Goal: Information Seeking & Learning: Learn about a topic

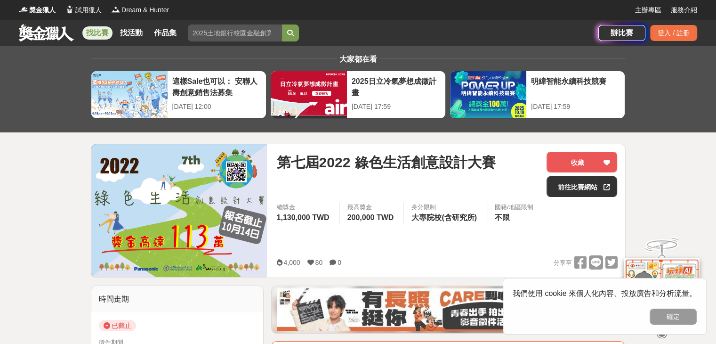
click at [105, 33] on link "找比賽" at bounding box center [97, 32] width 30 height 13
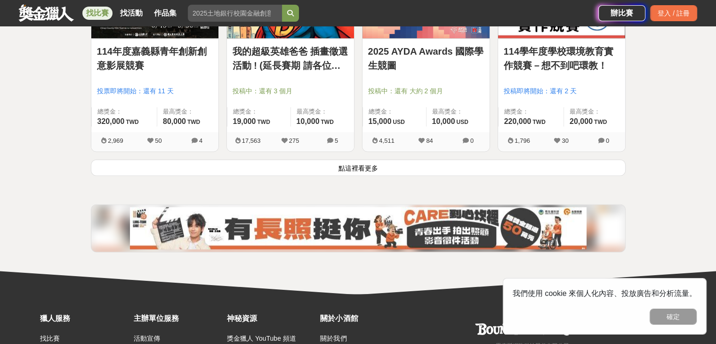
scroll to position [1271, 0]
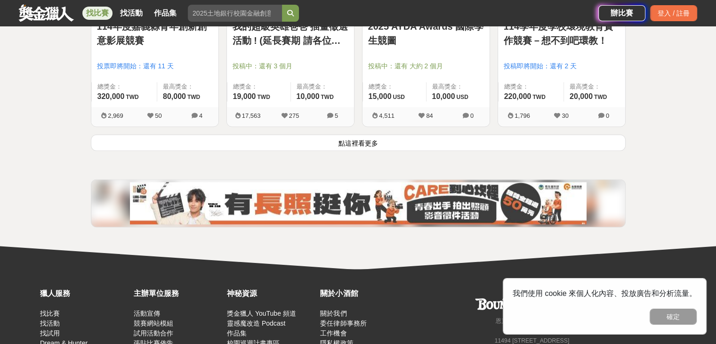
click at [405, 136] on button "點這裡看更多" at bounding box center [358, 142] width 535 height 16
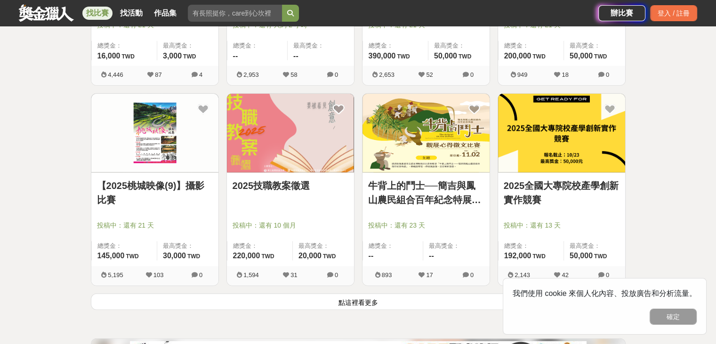
scroll to position [2354, 0]
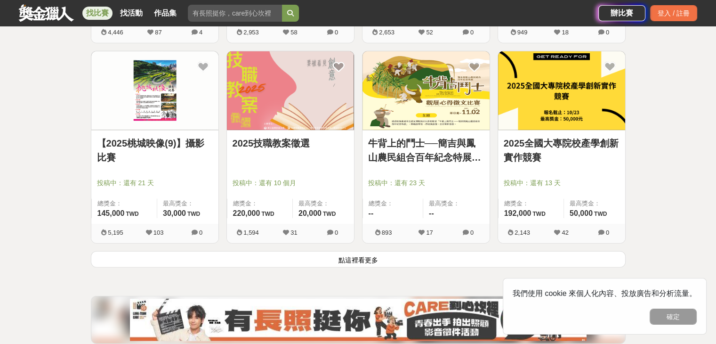
click at [366, 262] on button "點這裡看更多" at bounding box center [358, 259] width 535 height 16
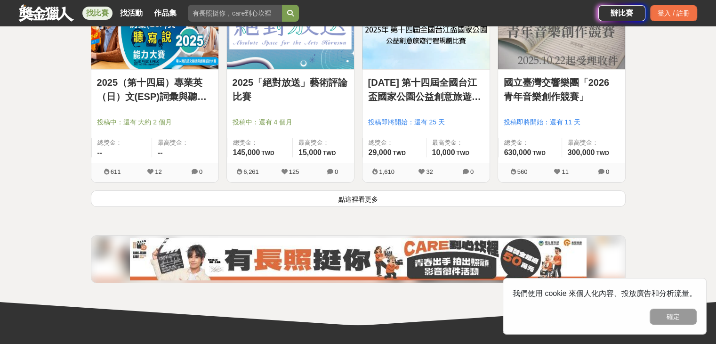
scroll to position [3625, 0]
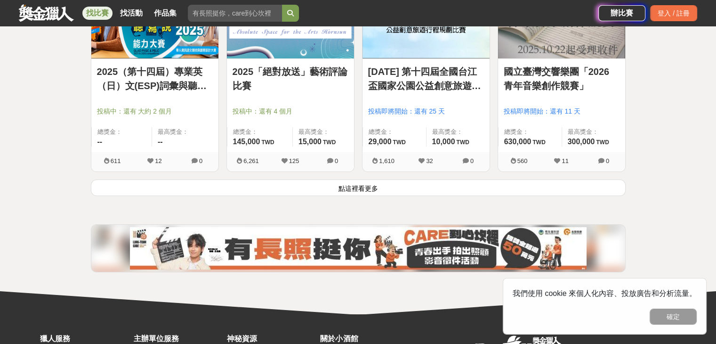
click at [404, 181] on button "點這裡看更多" at bounding box center [358, 187] width 535 height 16
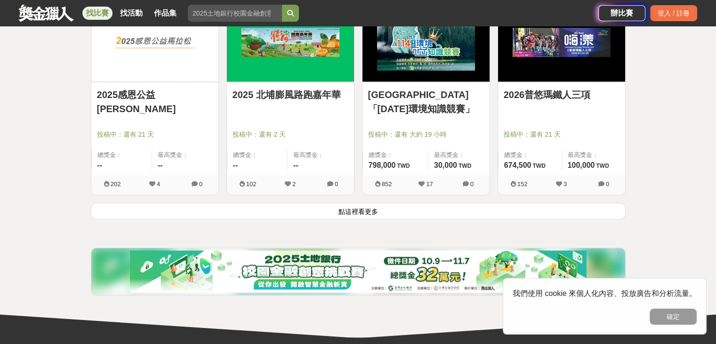
scroll to position [4802, 0]
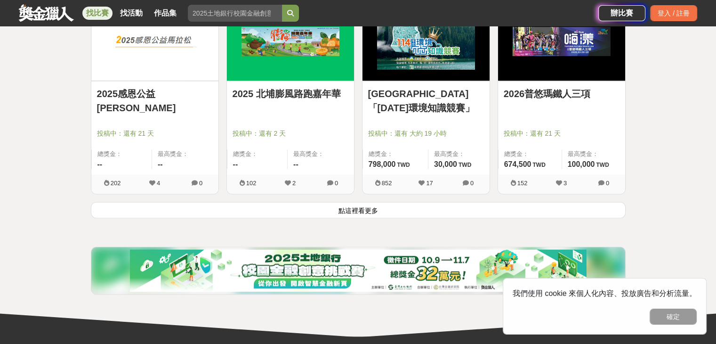
click at [405, 210] on button "點這裡看更多" at bounding box center [358, 210] width 535 height 16
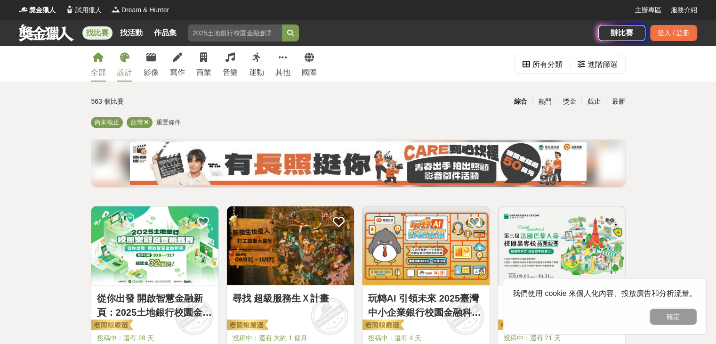
click at [123, 56] on icon at bounding box center [124, 57] width 9 height 9
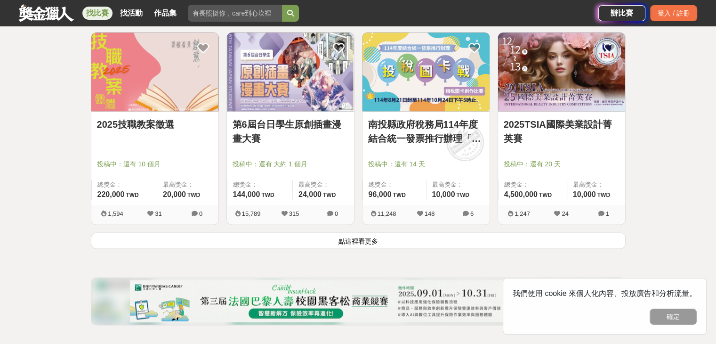
scroll to position [1177, 0]
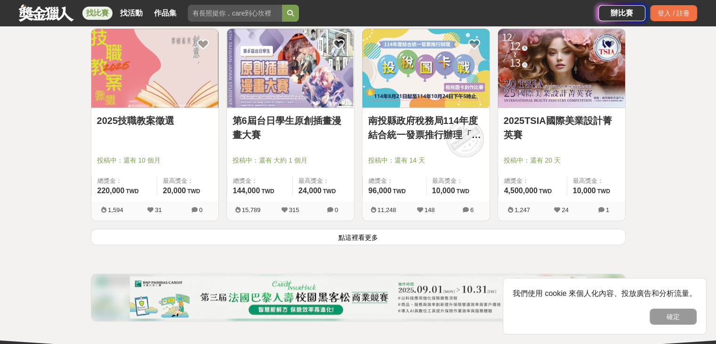
click at [237, 233] on button "點這裡看更多" at bounding box center [358, 236] width 535 height 16
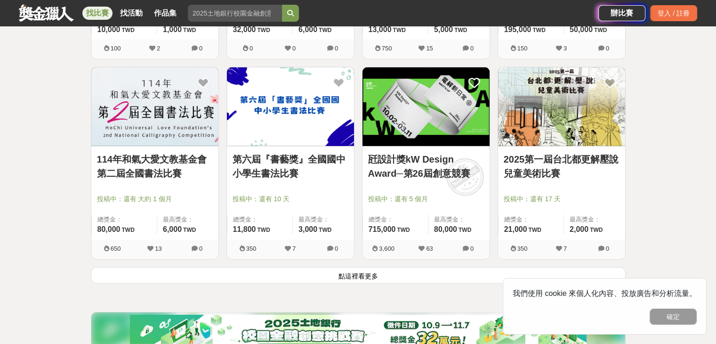
scroll to position [2354, 0]
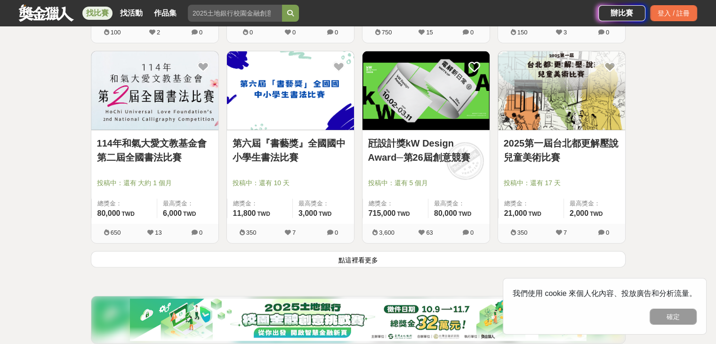
click at [371, 256] on button "點這裡看更多" at bounding box center [358, 259] width 535 height 16
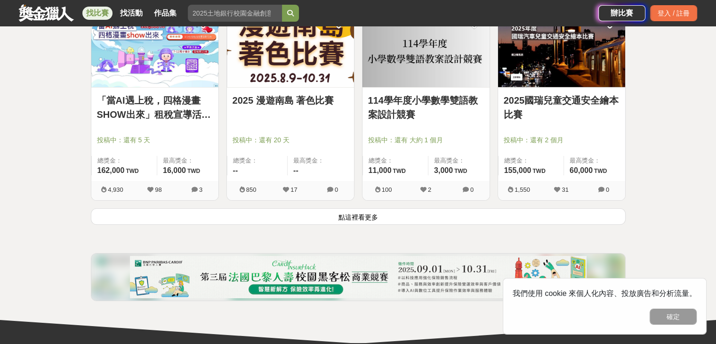
scroll to position [3625, 0]
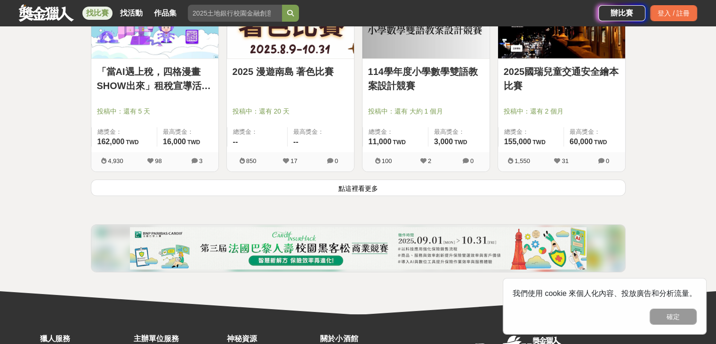
click at [333, 185] on button "點這裡看更多" at bounding box center [358, 187] width 535 height 16
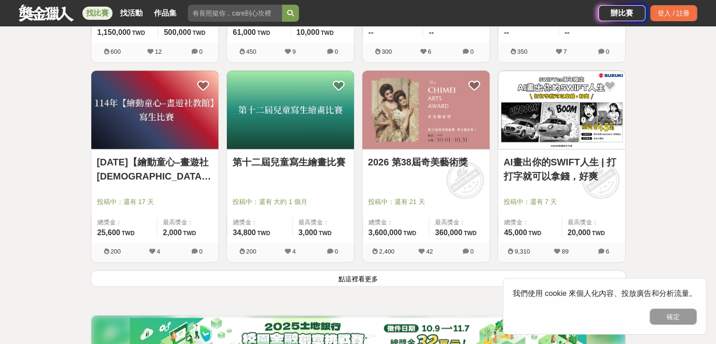
scroll to position [4755, 0]
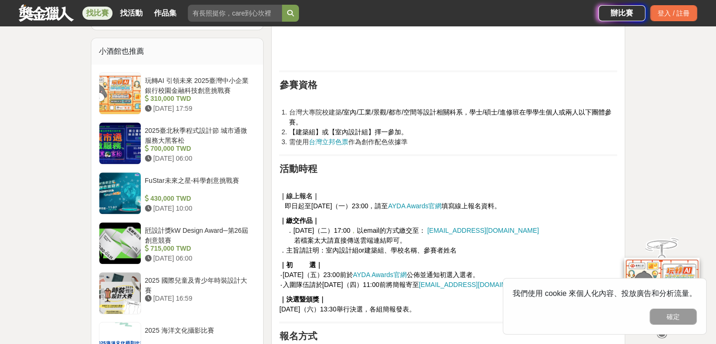
scroll to position [753, 0]
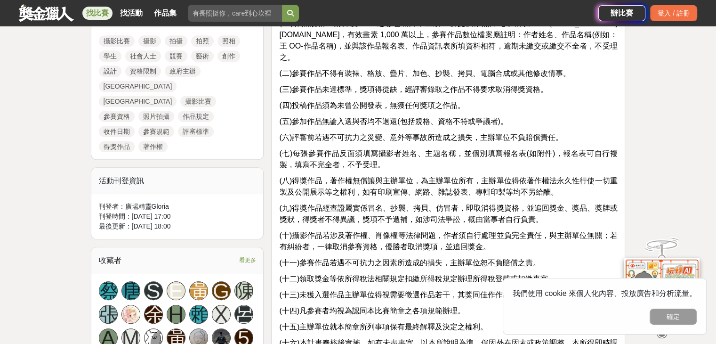
scroll to position [471, 0]
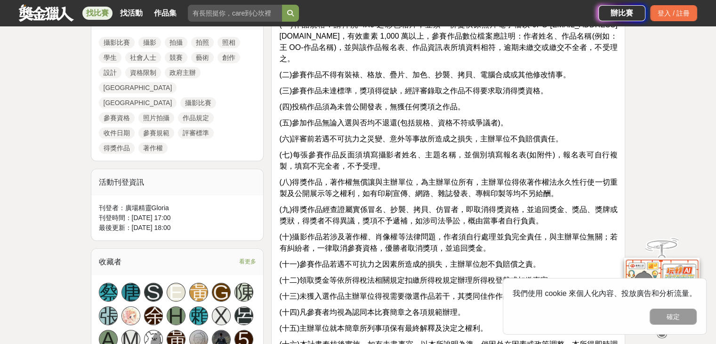
drag, startPoint x: 0, startPoint y: 198, endPoint x: 8, endPoint y: 186, distance: 14.0
click at [0, 197] on div "大家都在看 這樣Sale也可以： 安聯人壽創意銷售法募集 2025-10-15 12:00 2025日立冷氣夢想成徵計畫 2025-10-12 17:59 明…" at bounding box center [358, 319] width 716 height 1489
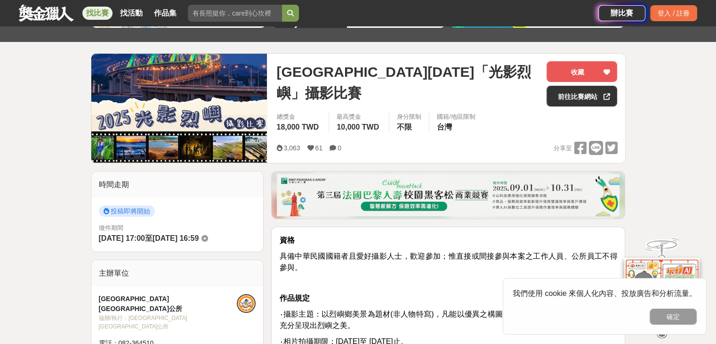
scroll to position [0, 0]
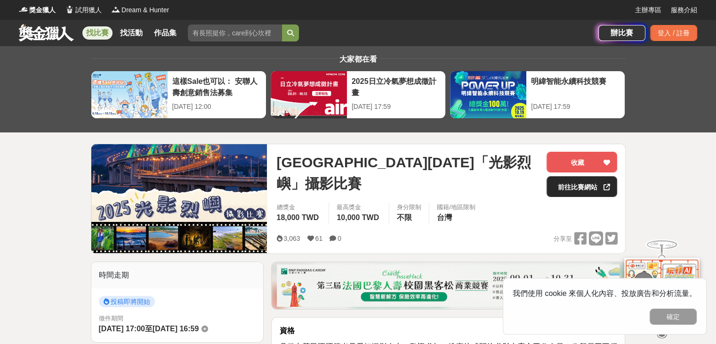
click at [579, 187] on link "前往比賽網站" at bounding box center [582, 186] width 71 height 21
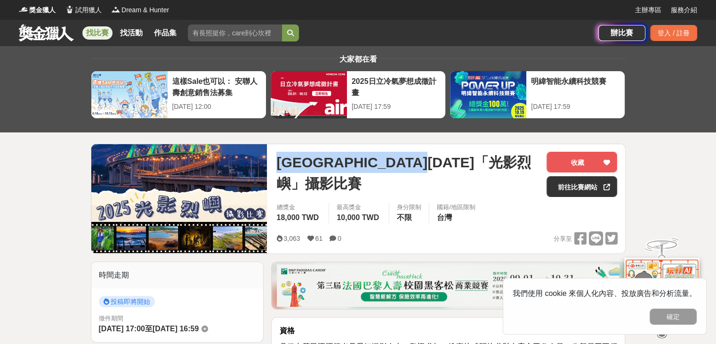
drag, startPoint x: 272, startPoint y: 162, endPoint x: 508, endPoint y: 161, distance: 235.9
click at [508, 161] on div "金門縣114年「光影烈嶼」攝影比賽 收藏 前往比賽網站 總獎金 18,000 TWD 最高獎金 10,000 TWD 身分限制 不限 國籍/地區限制 台灣 3…" at bounding box center [447, 198] width 356 height 109
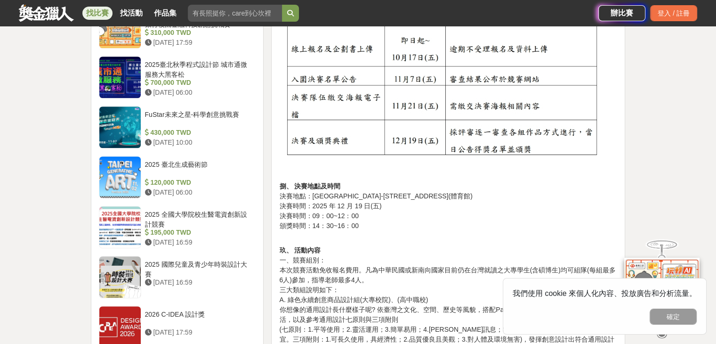
scroll to position [942, 0]
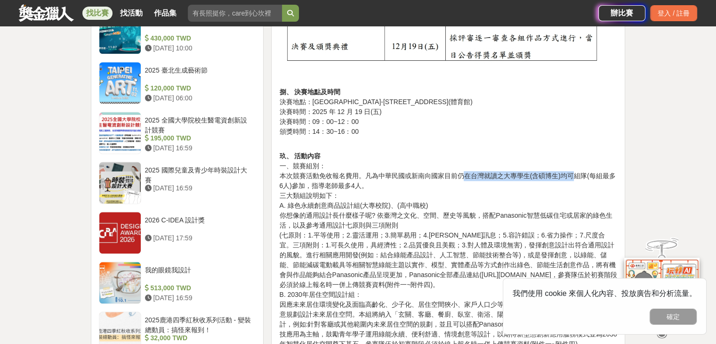
drag, startPoint x: 465, startPoint y: 177, endPoint x: 572, endPoint y: 174, distance: 106.9
drag, startPoint x: 493, startPoint y: 177, endPoint x: 557, endPoint y: 174, distance: 63.1
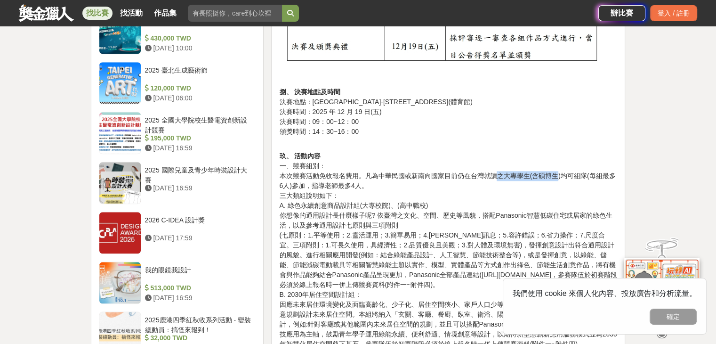
drag, startPoint x: 449, startPoint y: 176, endPoint x: 559, endPoint y: 173, distance: 110.2
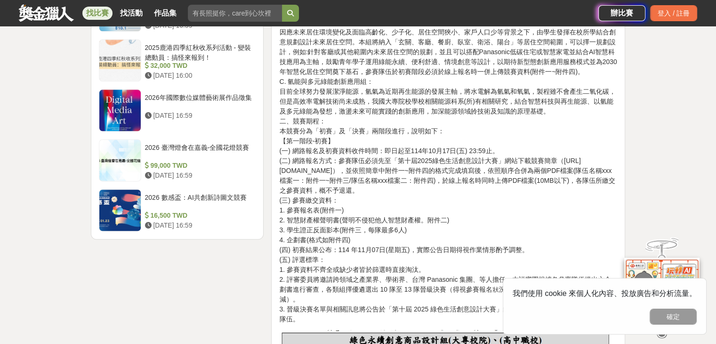
scroll to position [1224, 0]
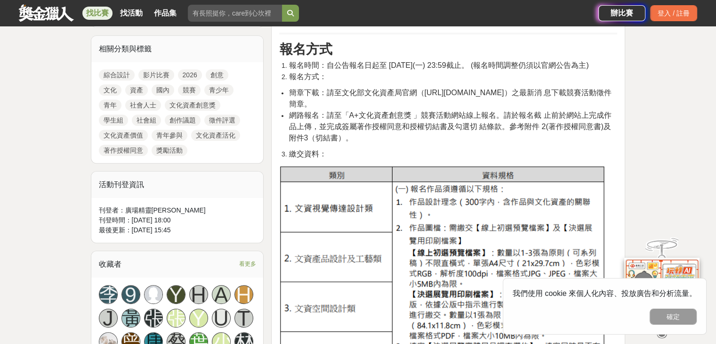
scroll to position [424, 0]
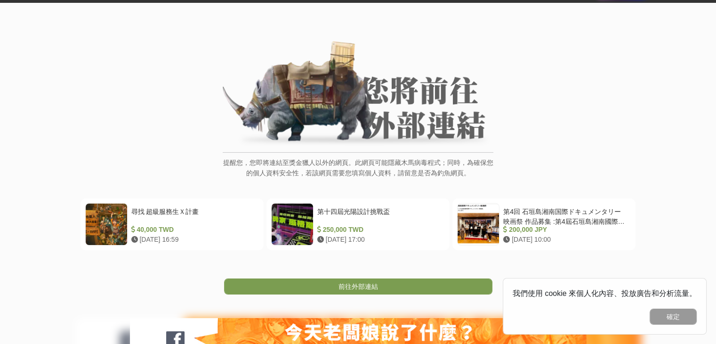
scroll to position [141, 0]
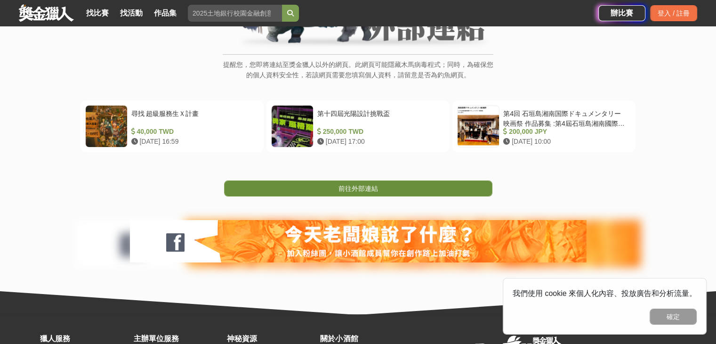
click at [392, 183] on link "前往外部連結" at bounding box center [358, 188] width 268 height 16
